Goal: Answer question/provide support

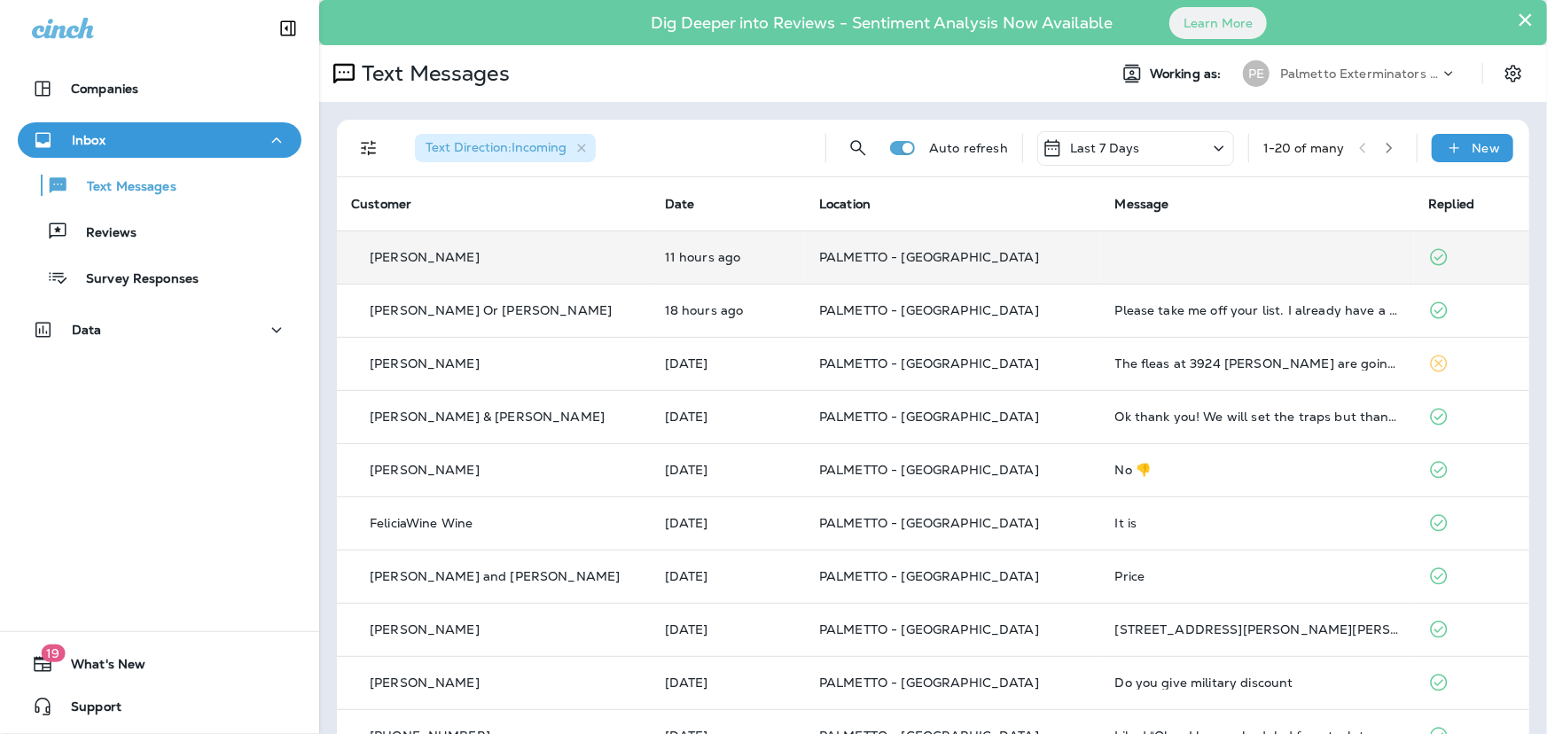
click at [534, 265] on div "[PERSON_NAME]" at bounding box center [493, 257] width 285 height 19
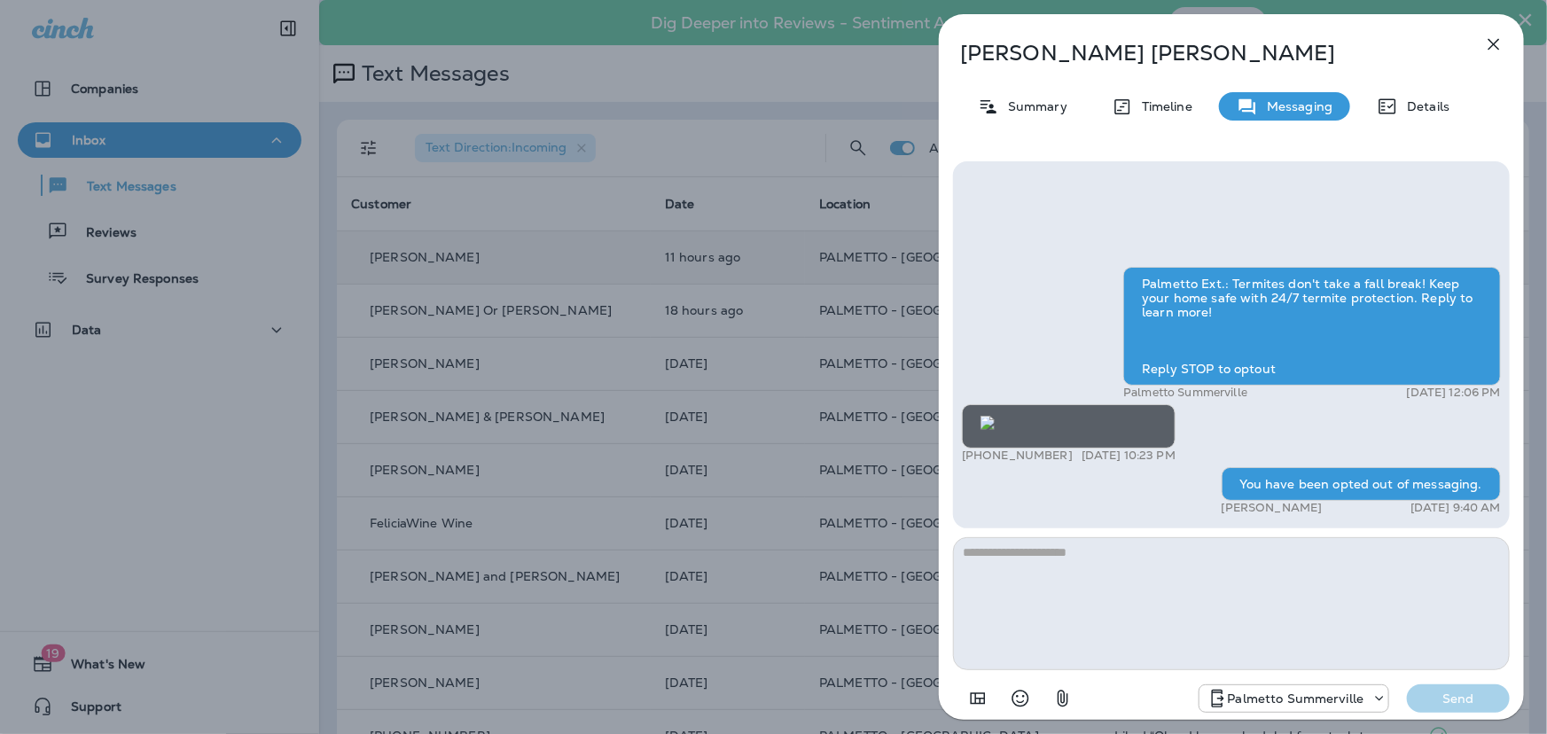
scroll to position [-35, 0]
click at [995, 416] on img at bounding box center [987, 423] width 14 height 14
click at [1492, 43] on icon "button" at bounding box center [1494, 45] width 12 height 12
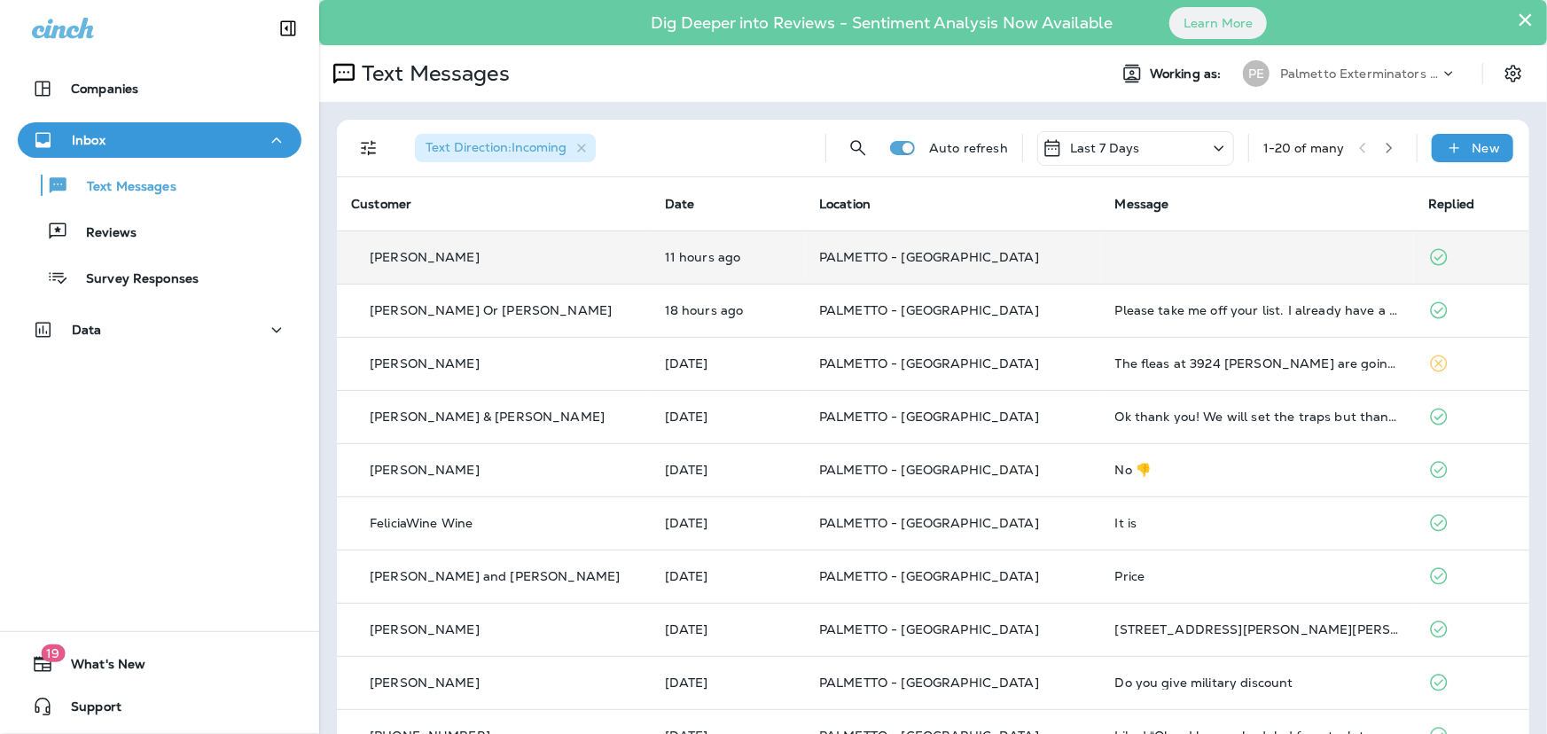
click at [1517, 13] on button "×" at bounding box center [1525, 19] width 17 height 28
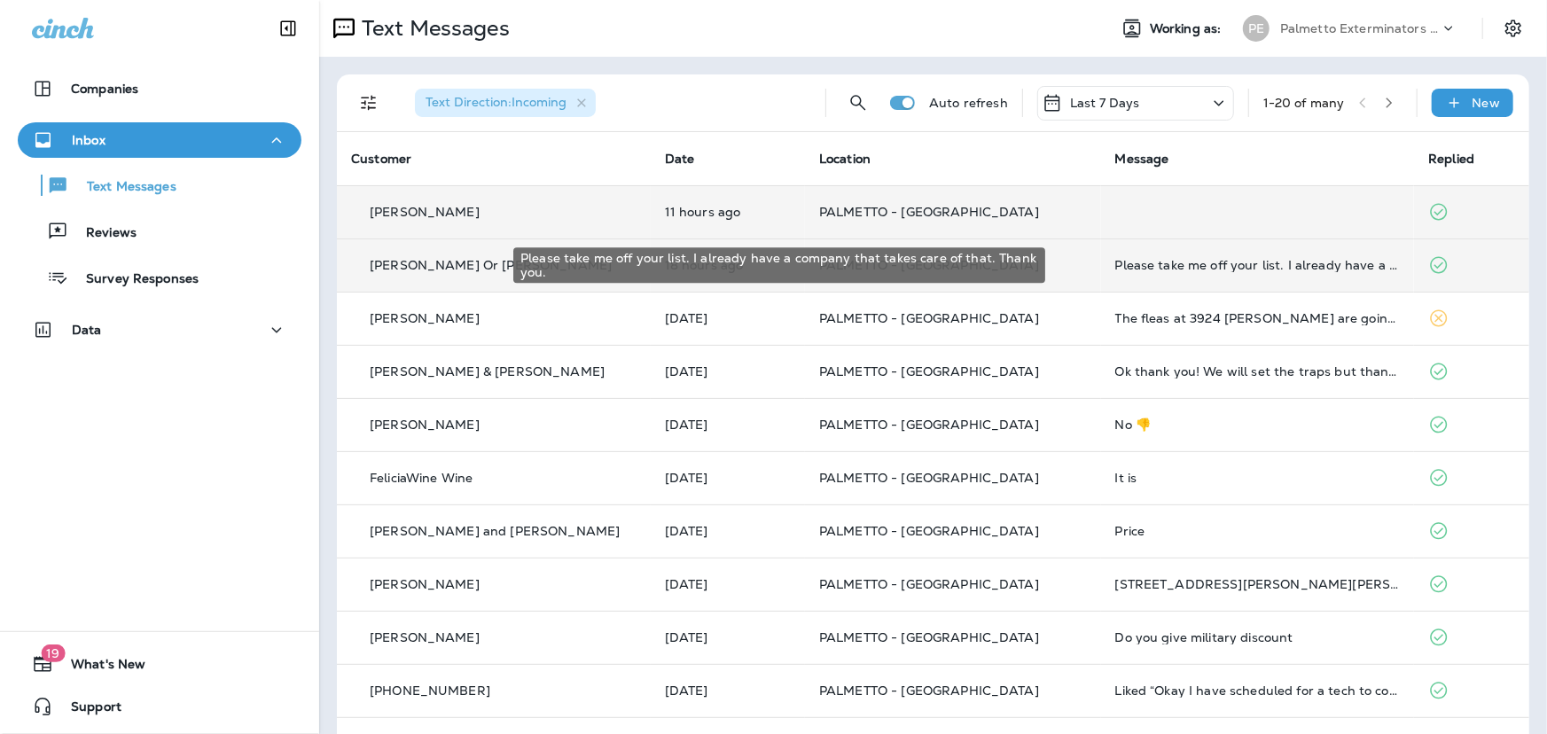
click at [1115, 262] on div "Please take me off your list. I already have a company that takes care of that.…" at bounding box center [1257, 265] width 285 height 14
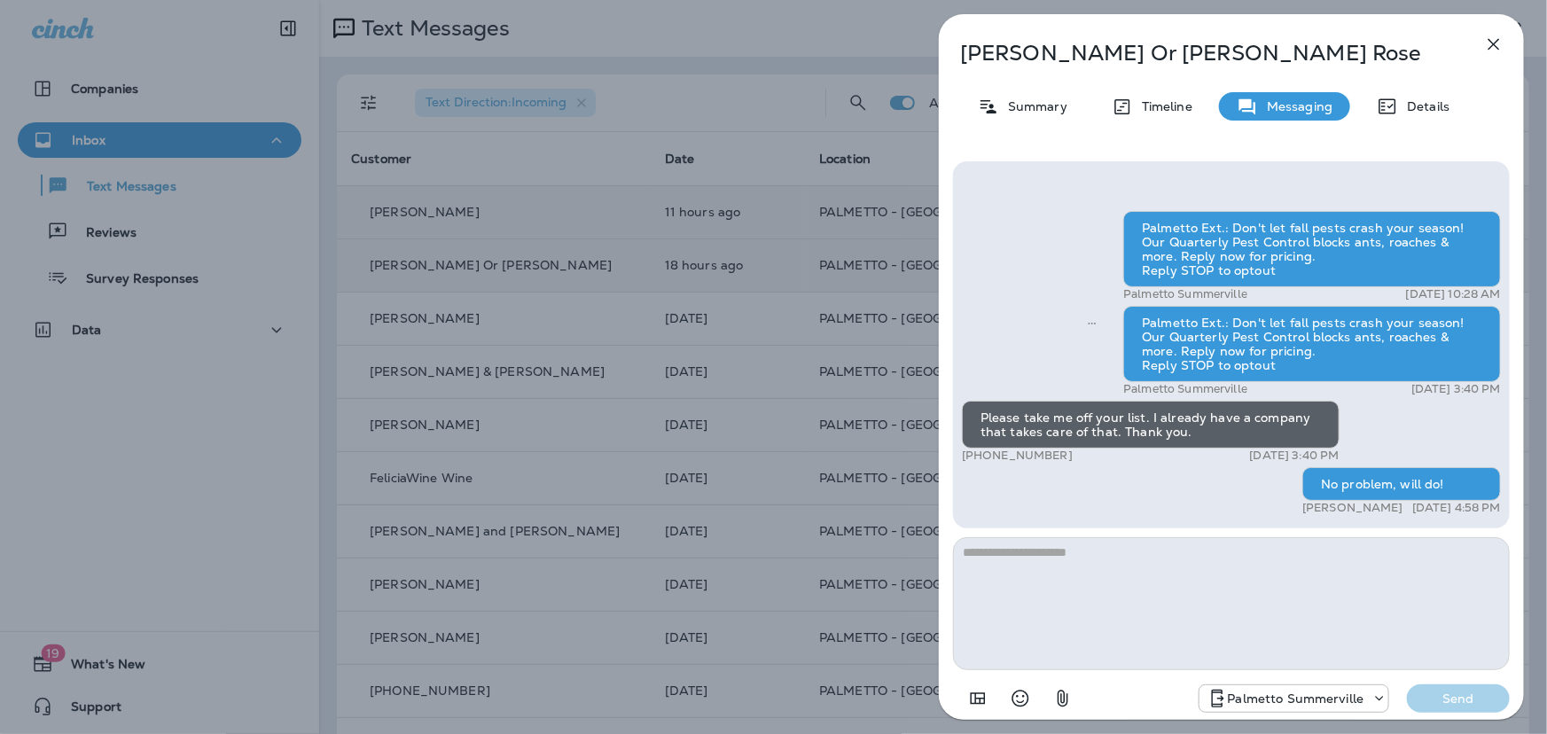
click at [1500, 42] on icon "button" at bounding box center [1493, 44] width 21 height 21
